Goal: Check status

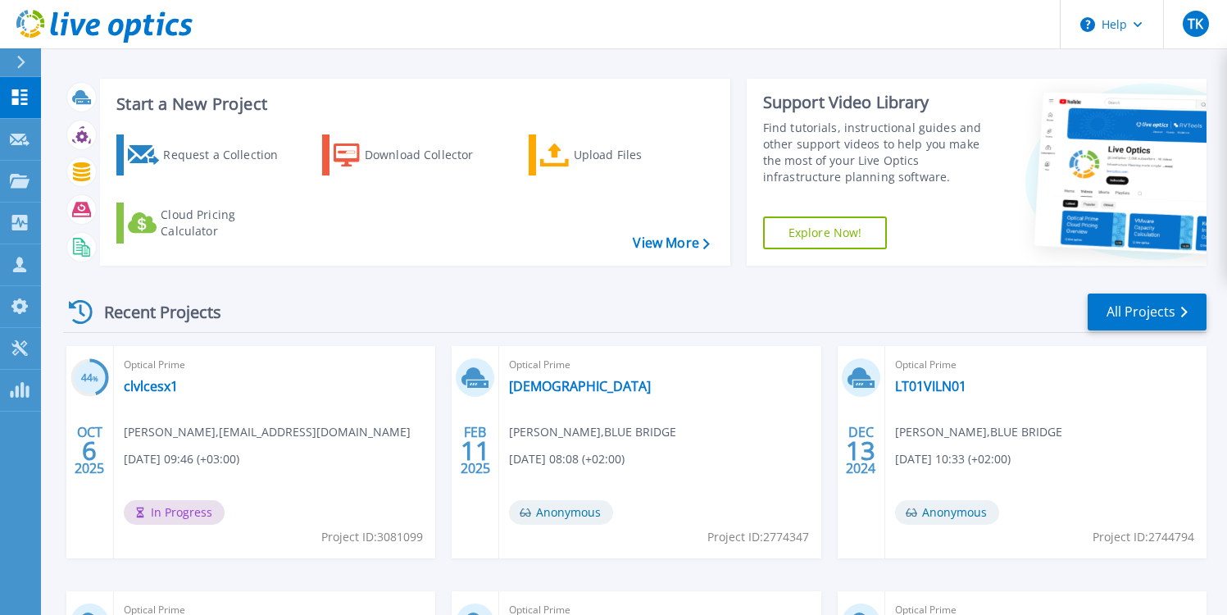
scroll to position [20, 0]
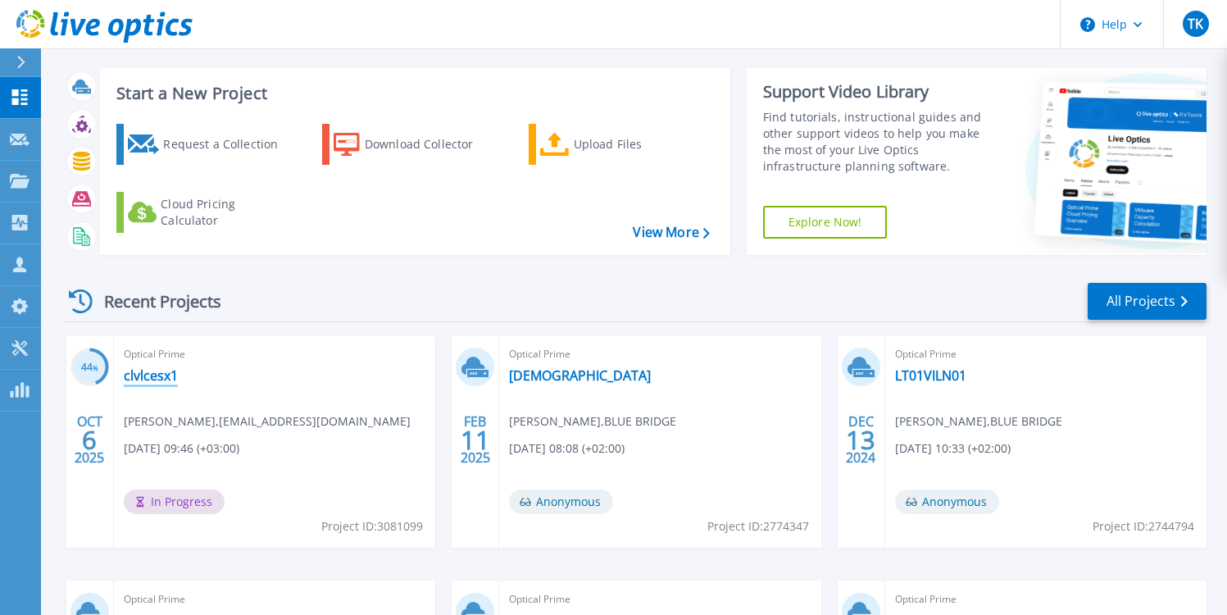
click at [148, 379] on link "clvlcesx1" at bounding box center [151, 375] width 54 height 16
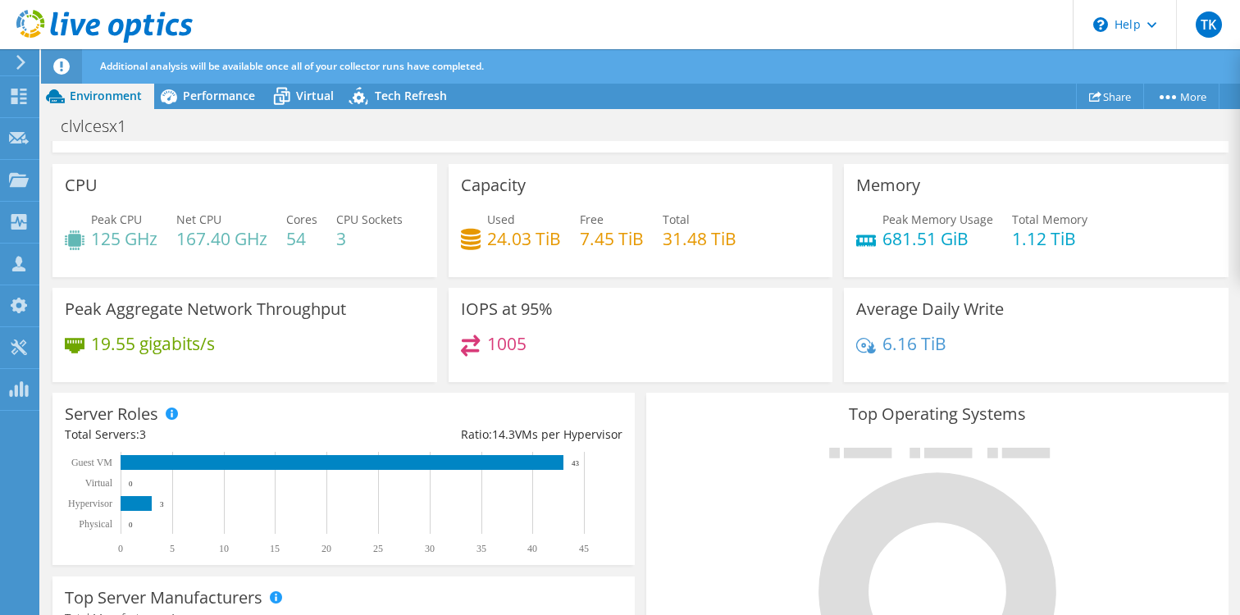
scroll to position [75, 0]
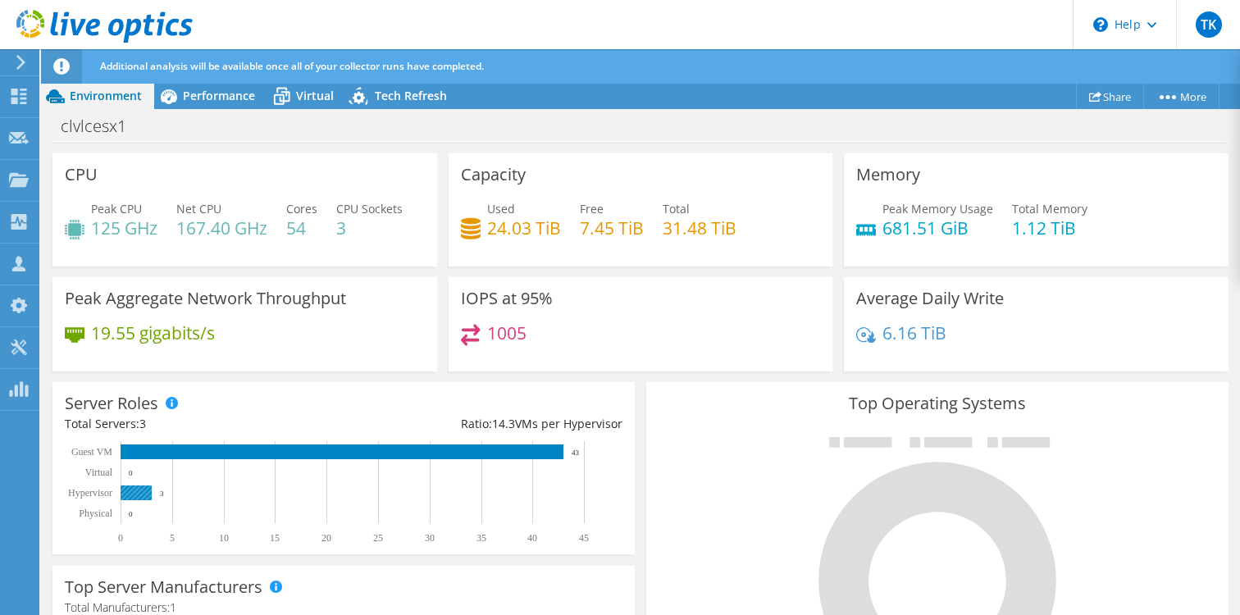
click at [145, 495] on rect at bounding box center [136, 492] width 31 height 15
click at [211, 96] on span "Performance" at bounding box center [219, 96] width 72 height 16
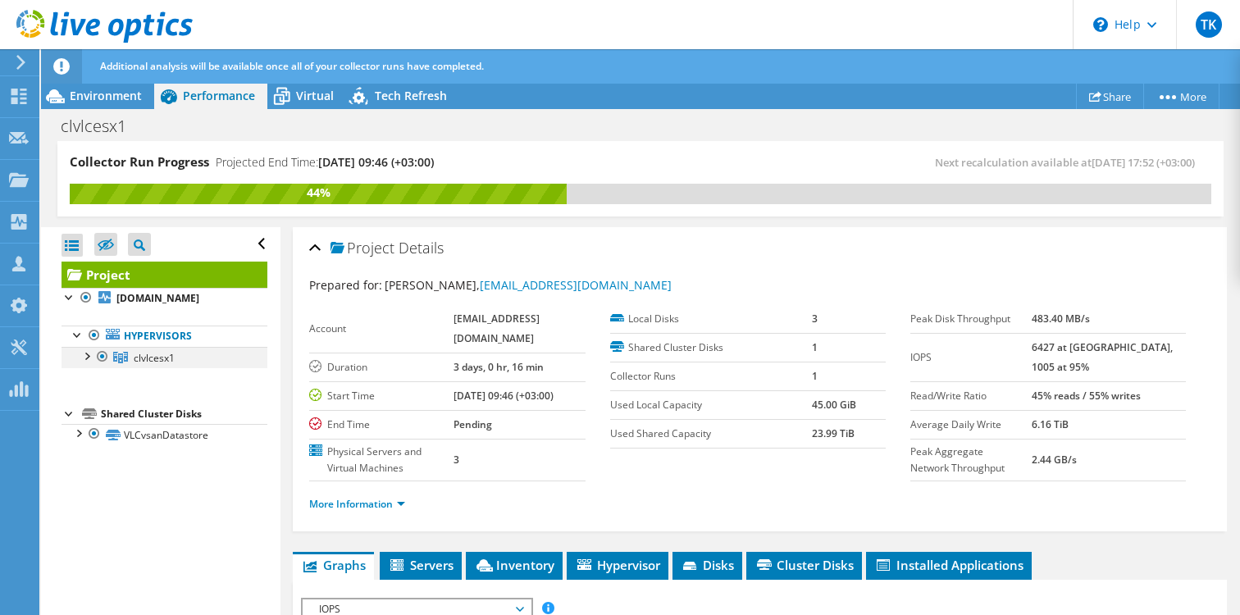
click at [87, 353] on div at bounding box center [86, 355] width 16 height 16
